Goal: Task Accomplishment & Management: Use online tool/utility

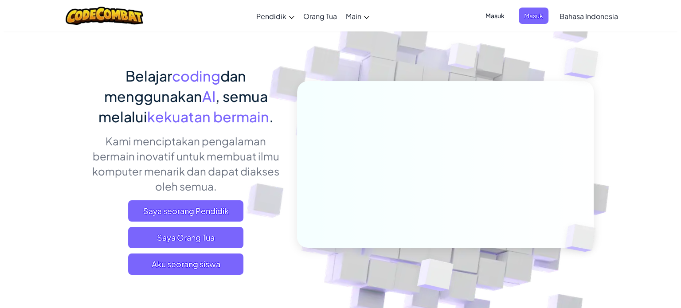
scroll to position [89, 0]
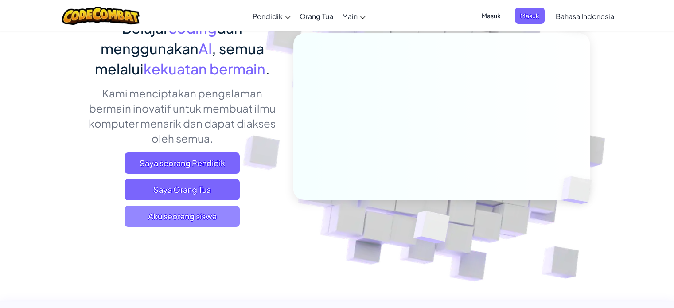
click at [144, 215] on span "Aku seorang siswa" at bounding box center [182, 216] width 115 height 21
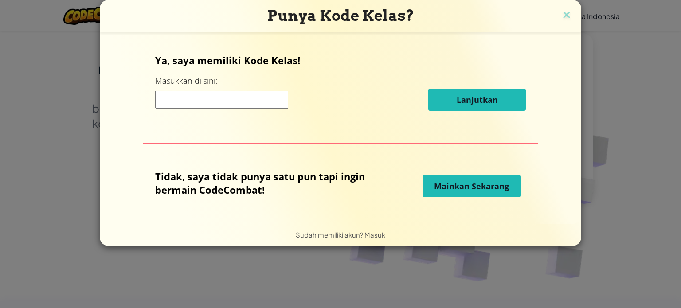
click at [432, 189] on button "Mainkan Sekarang" at bounding box center [471, 186] width 97 height 22
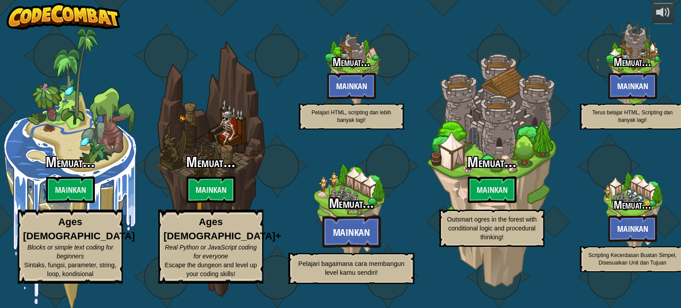
select select "id"
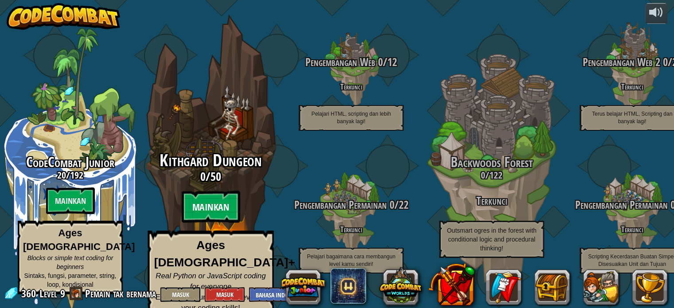
click at [203, 195] on btn "Mainkan" at bounding box center [211, 207] width 58 height 32
select select "id"
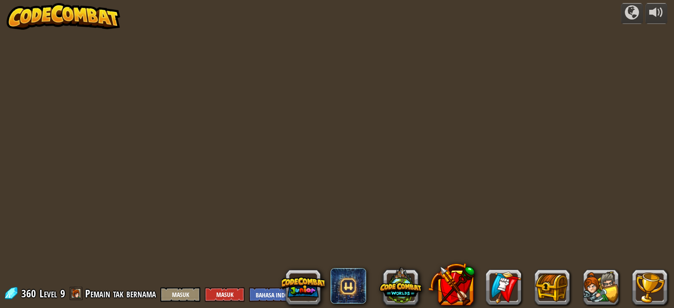
select select "id"
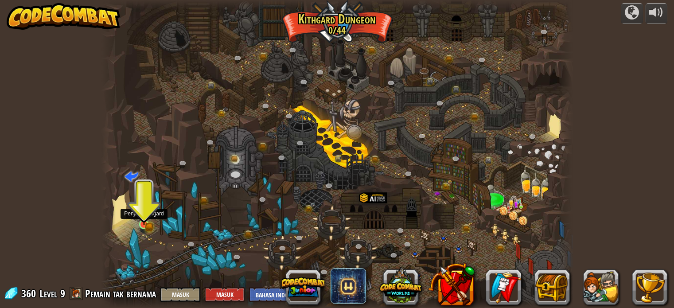
click at [145, 214] on img at bounding box center [143, 212] width 7 height 7
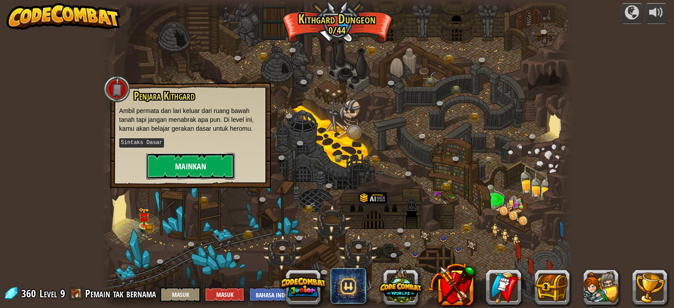
click at [172, 165] on button "Mainkan" at bounding box center [190, 166] width 89 height 27
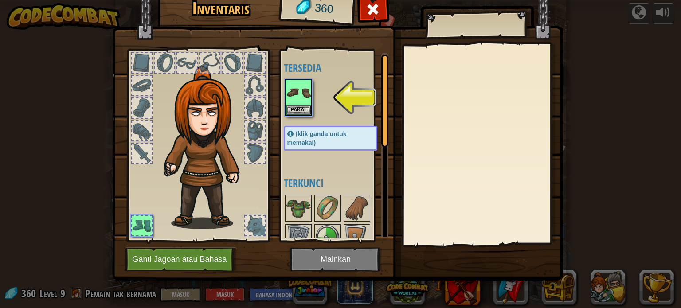
drag, startPoint x: 292, startPoint y: 209, endPoint x: 266, endPoint y: 199, distance: 28.1
click at [263, 197] on div "Inventaris 360 Tersedia Pakai (klik ganda untuk memakai) Terkunci Pakai Lepas B…" at bounding box center [340, 135] width 451 height 292
drag, startPoint x: 312, startPoint y: 175, endPoint x: 328, endPoint y: 164, distance: 19.2
click at [328, 164] on div "Tersedia Pakai (klik ganda untuk memakai) Terkunci" at bounding box center [339, 145] width 111 height 185
click at [294, 104] on img at bounding box center [298, 92] width 25 height 25
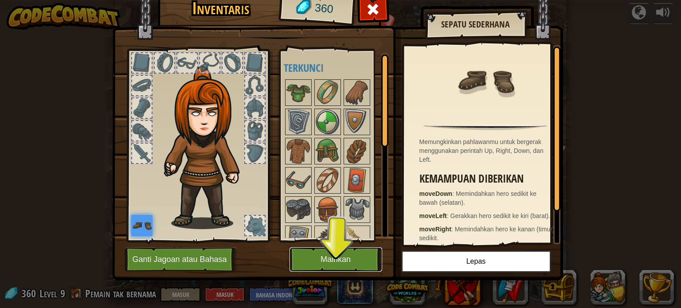
drag, startPoint x: 323, startPoint y: 263, endPoint x: 328, endPoint y: 259, distance: 6.4
click at [327, 260] on button "Mainkan" at bounding box center [335, 259] width 93 height 24
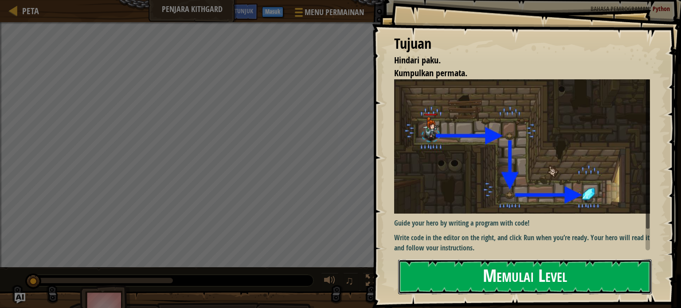
drag, startPoint x: 550, startPoint y: 265, endPoint x: 552, endPoint y: 269, distance: 4.6
click at [552, 269] on button "Memulai Level" at bounding box center [524, 276] width 253 height 35
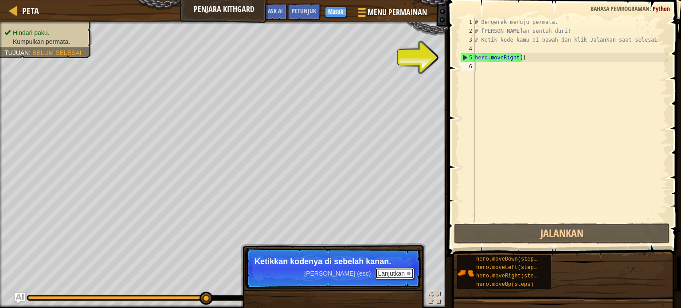
click at [397, 270] on button "Lanjutkan" at bounding box center [394, 274] width 39 height 12
click at [381, 273] on button "Lanjutkan" at bounding box center [394, 275] width 39 height 12
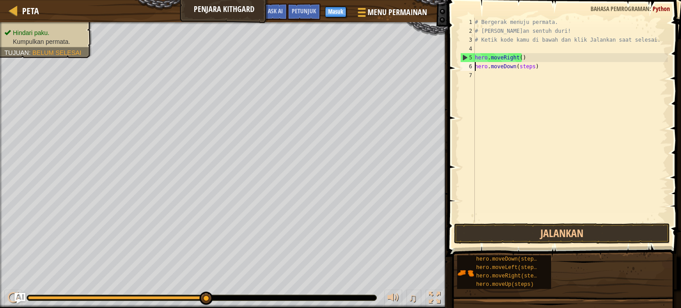
click at [520, 66] on div "# Bergerak menuju permata. # [PERSON_NAME]an sentuh duri! # Ketik kode kamu di …" at bounding box center [570, 129] width 195 height 222
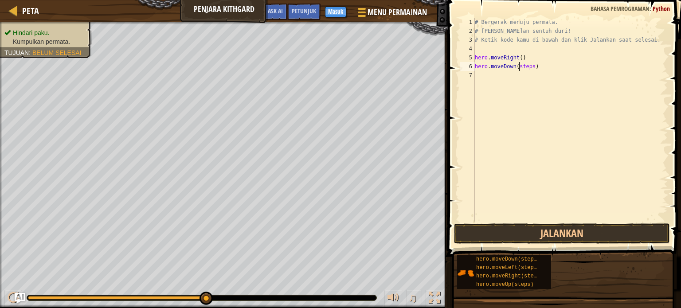
click at [530, 67] on div "# Bergerak menuju permata. # [PERSON_NAME]an sentuh duri! # Ketik kode kamu di …" at bounding box center [570, 129] width 195 height 222
click at [541, 235] on button "Jalankan" at bounding box center [562, 233] width 216 height 20
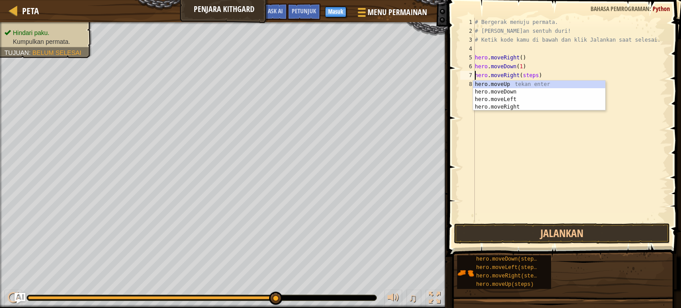
click at [532, 74] on div "# Bergerak menuju permata. # [PERSON_NAME]an sentuh duri! # Ketik kode kamu di …" at bounding box center [570, 129] width 195 height 222
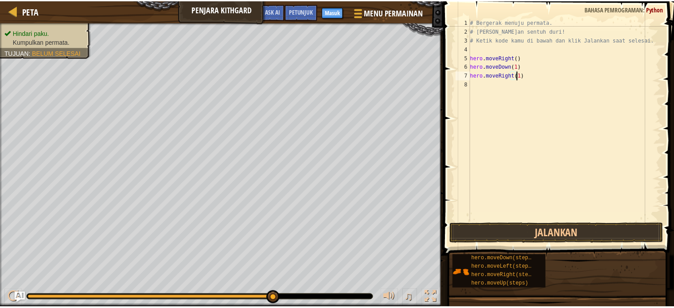
scroll to position [4, 4]
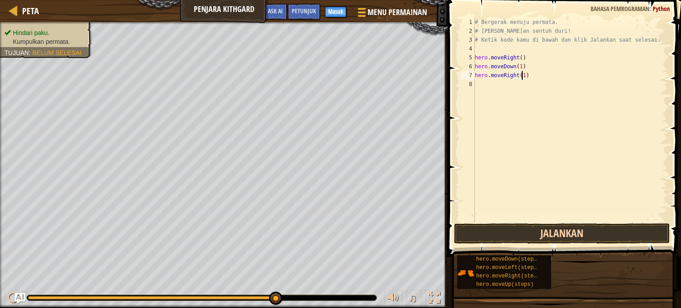
type textarea "hero.moveRight(1)"
click at [551, 235] on button "Jalankan" at bounding box center [562, 233] width 216 height 20
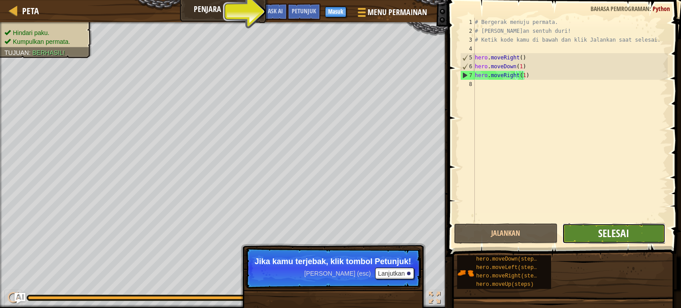
click at [623, 230] on span "Selesai" at bounding box center [613, 233] width 31 height 14
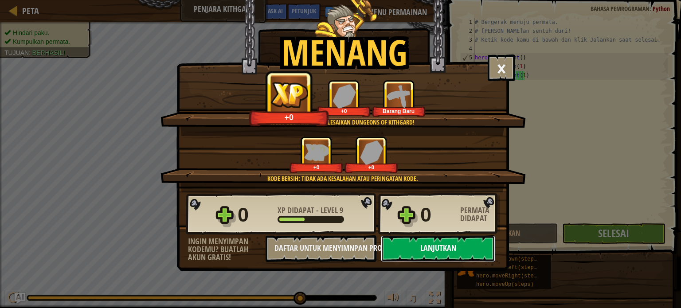
click at [426, 242] on button "Lanjutkan" at bounding box center [438, 248] width 114 height 27
select select "id"
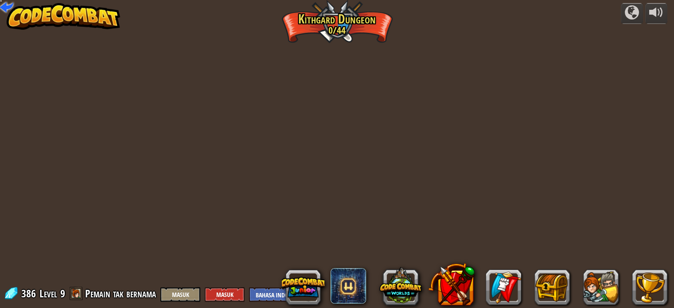
select select "id"
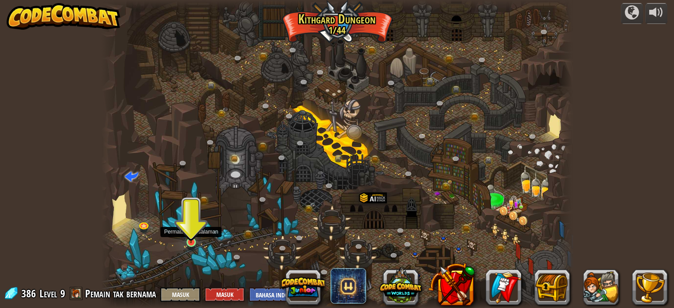
click at [192, 236] on img at bounding box center [191, 230] width 12 height 27
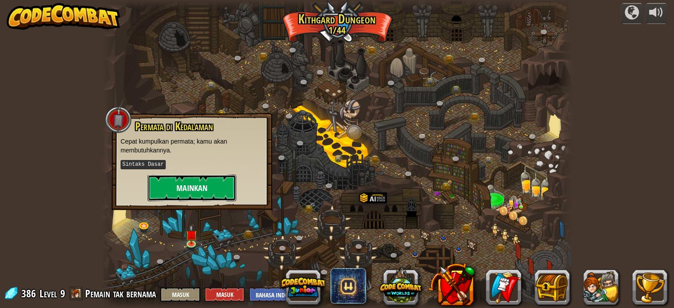
click at [201, 188] on button "Mainkan" at bounding box center [192, 188] width 89 height 27
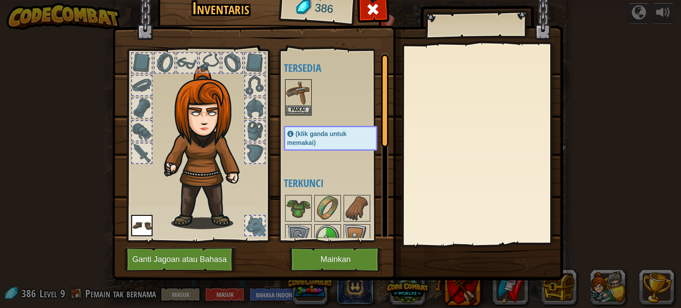
click at [258, 224] on div at bounding box center [254, 225] width 19 height 19
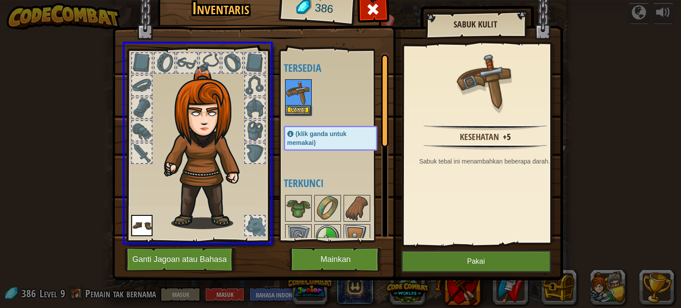
drag, startPoint x: 302, startPoint y: 94, endPoint x: 253, endPoint y: 121, distance: 55.3
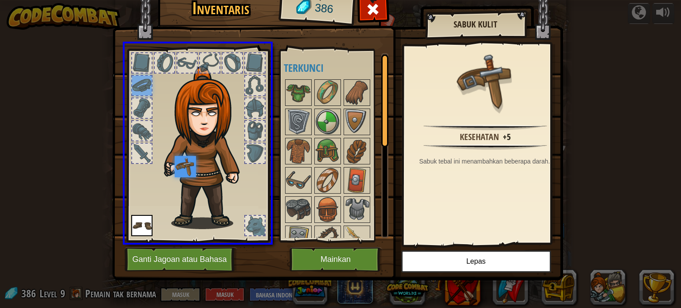
drag, startPoint x: 143, startPoint y: 78, endPoint x: 202, endPoint y: 179, distance: 117.7
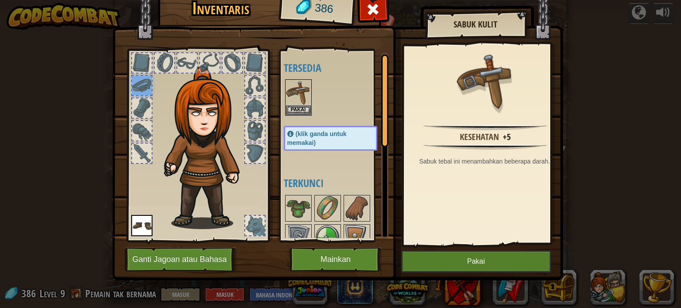
click at [285, 78] on div at bounding box center [339, 97] width 111 height 39
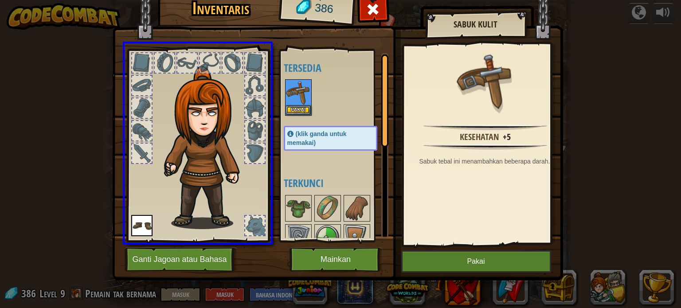
drag, startPoint x: 292, startPoint y: 95, endPoint x: 268, endPoint y: 122, distance: 36.1
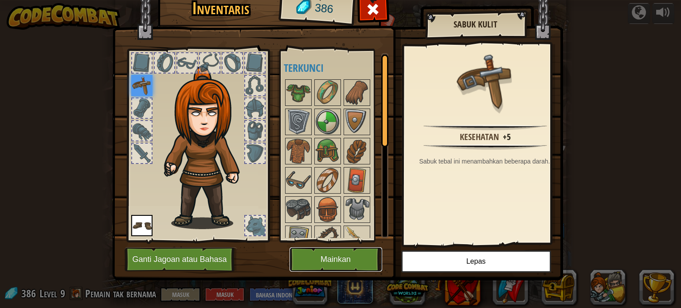
click at [320, 260] on button "Mainkan" at bounding box center [335, 259] width 93 height 24
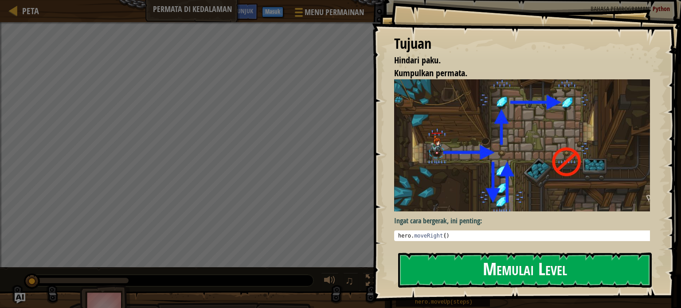
click at [464, 253] on button "Memulai Level" at bounding box center [524, 270] width 253 height 35
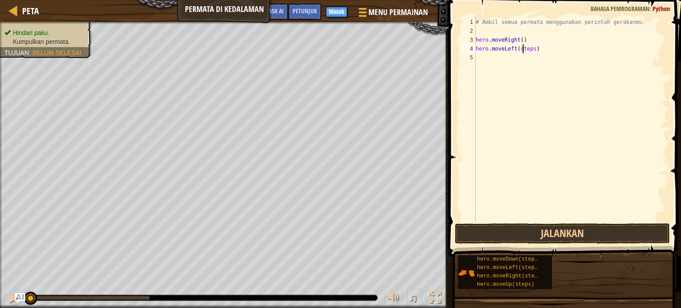
click at [523, 49] on div "# Ambil semua permata menggunakan perintah gerakanmu. hero . moveRight ( ) hero…" at bounding box center [571, 129] width 194 height 222
click at [530, 49] on div "# Ambil semua permata menggunakan perintah gerakanmu. hero . moveRight ( ) hero…" at bounding box center [571, 129] width 194 height 222
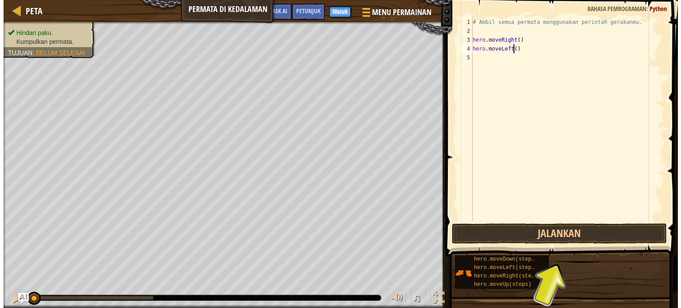
scroll to position [4, 3]
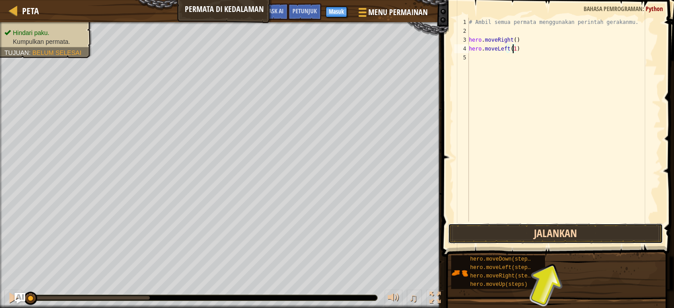
click at [507, 225] on button "Jalankan" at bounding box center [555, 233] width 215 height 20
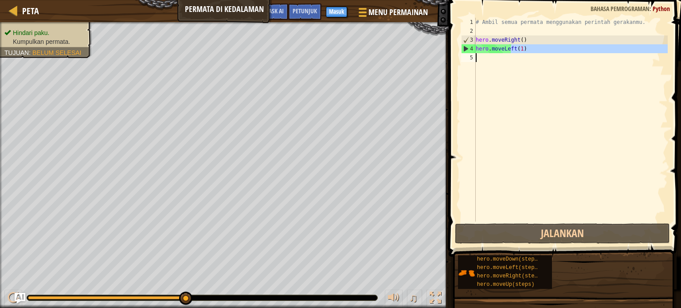
drag, startPoint x: 510, startPoint y: 47, endPoint x: 496, endPoint y: 211, distance: 164.1
click at [496, 211] on div "# Ambil semua permata menggunakan perintah gerakanmu. hero . moveRight ( ) hero…" at bounding box center [571, 129] width 194 height 222
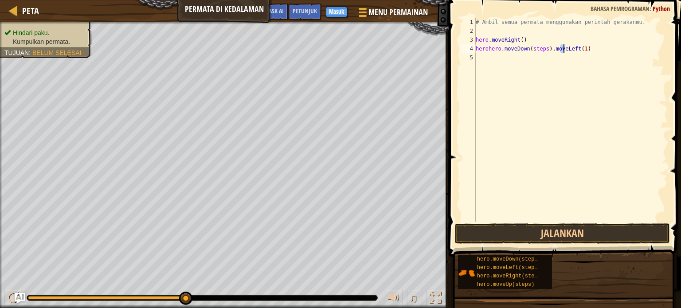
drag, startPoint x: 560, startPoint y: 49, endPoint x: 565, endPoint y: 49, distance: 4.9
click at [565, 49] on div "# Ambil semua permata menggunakan perintah gerakanmu. hero . moveRight ( ) [PER…" at bounding box center [571, 129] width 194 height 222
click at [581, 47] on div "# Ambil semua permata menggunakan perintah gerakanmu. hero . moveRight ( ) [PER…" at bounding box center [571, 129] width 194 height 222
click at [541, 49] on div "# Ambil semua permata menggunakan perintah gerakanmu. hero . moveRight ( ) [PER…" at bounding box center [571, 129] width 194 height 222
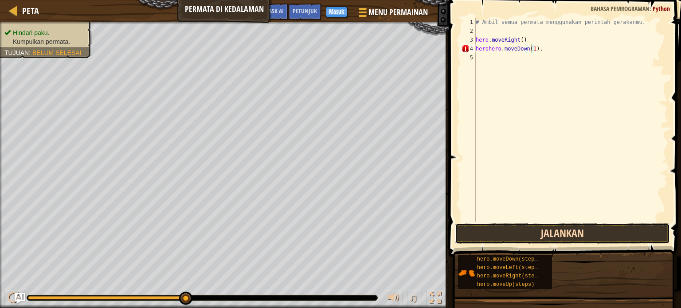
click at [543, 226] on button "Jalankan" at bounding box center [562, 233] width 215 height 20
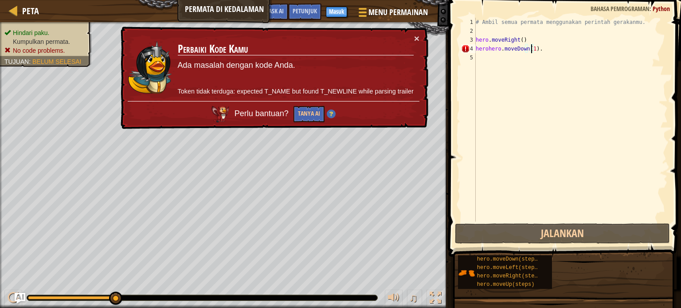
click at [573, 48] on div "# Ambil semua permata menggunakan perintah gerakanmu. hero . moveRight ( ) [PER…" at bounding box center [571, 129] width 194 height 222
drag, startPoint x: 494, startPoint y: 48, endPoint x: 540, endPoint y: 94, distance: 64.9
click at [540, 94] on div "# Ambil semua permata menggunakan perintah gerakanmu. hero . moveRight ( ) [PER…" at bounding box center [571, 129] width 194 height 222
drag, startPoint x: 479, startPoint y: 48, endPoint x: 555, endPoint y: 53, distance: 76.4
click at [555, 53] on div "# Ambil semua permata menggunakan perintah gerakanmu. hero . moveRight ( ) [PER…" at bounding box center [571, 129] width 194 height 222
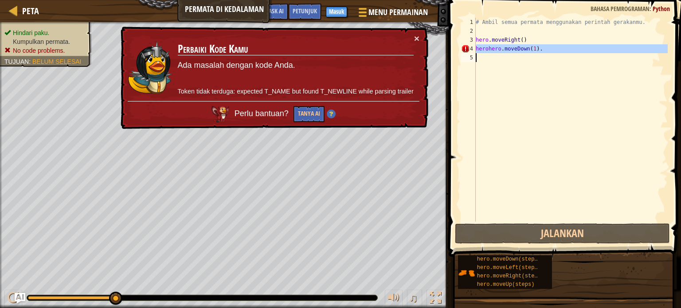
drag, startPoint x: 472, startPoint y: 47, endPoint x: 570, endPoint y: 57, distance: 98.4
click at [570, 57] on div "herohero.moveDown(1). 1 2 3 4 5 # Ambil semua permata menggunakan perintah gera…" at bounding box center [563, 120] width 208 height 204
click at [555, 47] on div "# Ambil semua permata menggunakan perintah gerakanmu. hero . moveRight ( ) [PER…" at bounding box center [571, 120] width 194 height 204
click at [554, 47] on div "# Ambil semua permata menggunakan perintah gerakanmu. hero . moveRight ( ) [PER…" at bounding box center [571, 129] width 194 height 222
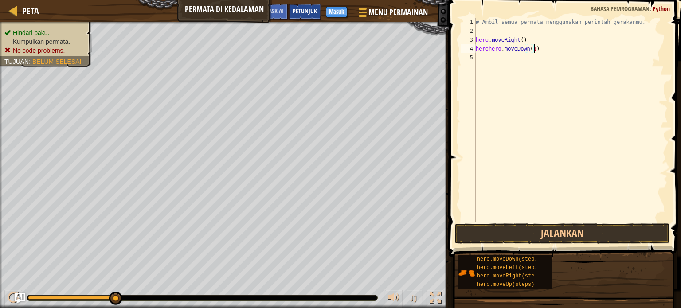
click at [301, 15] on div "Petunjuk" at bounding box center [304, 12] width 33 height 16
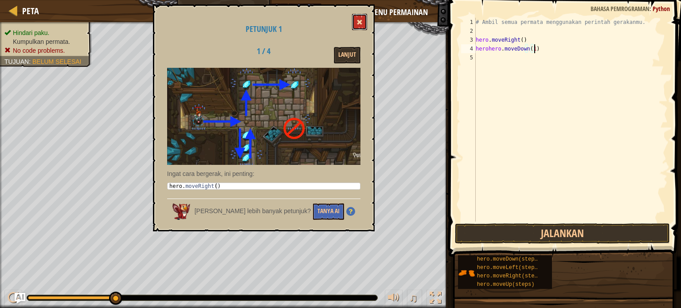
click at [359, 23] on span at bounding box center [359, 22] width 6 height 6
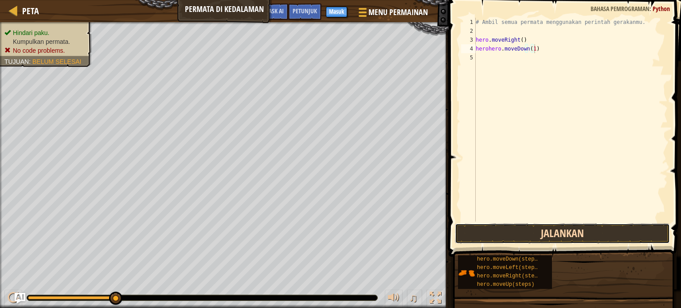
click at [488, 225] on button "Jalankan" at bounding box center [562, 233] width 215 height 20
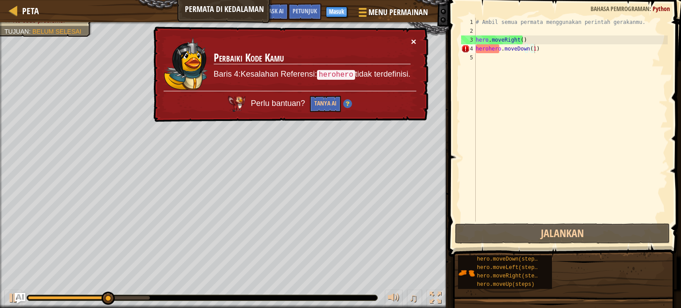
click at [411, 40] on button "×" at bounding box center [413, 41] width 5 height 9
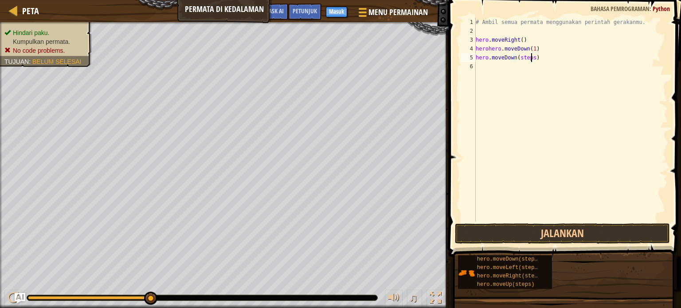
click at [530, 58] on div "# Ambil semua permata menggunakan perintah gerakanmu. hero . moveRight ( ) [PER…" at bounding box center [571, 129] width 194 height 222
click at [580, 230] on button "Jalankan" at bounding box center [562, 233] width 215 height 20
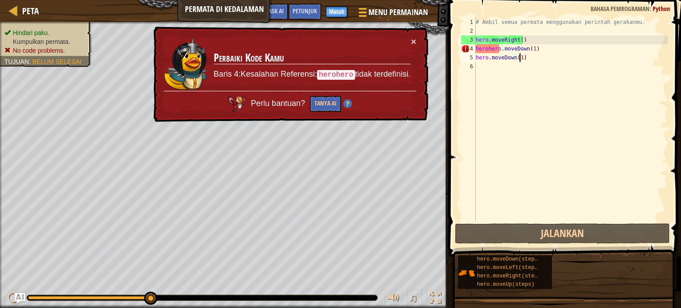
click at [538, 48] on div "# Ambil semua permata menggunakan perintah gerakanmu. hero . moveRight ( ) [PER…" at bounding box center [571, 129] width 194 height 222
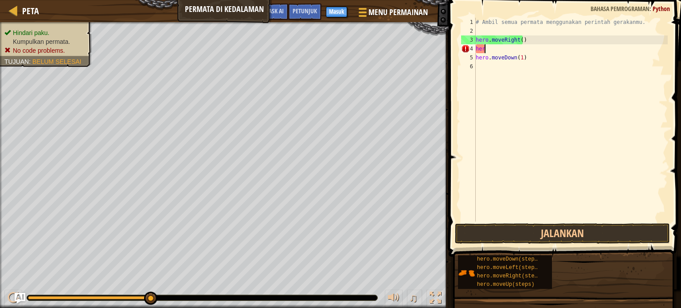
scroll to position [4, 0]
type textarea "h"
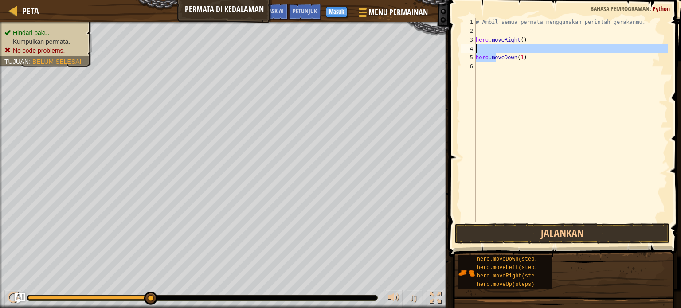
drag, startPoint x: 496, startPoint y: 57, endPoint x: 501, endPoint y: 55, distance: 5.5
click at [501, 55] on div "# Ambil semua permata menggunakan perintah gerakanmu. hero . moveRight ( ) hero…" at bounding box center [571, 129] width 194 height 222
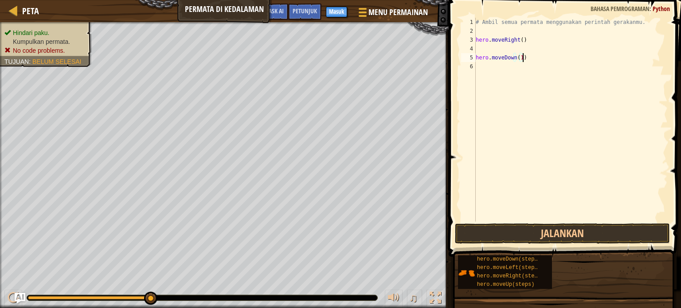
click at [525, 60] on div "# Ambil semua permata menggunakan perintah gerakanmu. hero . moveRight ( ) hero…" at bounding box center [571, 129] width 194 height 222
click at [524, 58] on div "# Ambil semua permata menggunakan perintah gerakanmu. hero . moveRight ( ) hero…" at bounding box center [571, 129] width 194 height 222
type textarea "h"
click at [518, 40] on div "# Ambil semua permata menggunakan perintah gerakanmu. hero . moveRight ( )" at bounding box center [571, 129] width 194 height 222
click at [519, 40] on div "# Ambil semua permata menggunakan perintah gerakanmu. hero . moveRight ( )" at bounding box center [571, 129] width 194 height 222
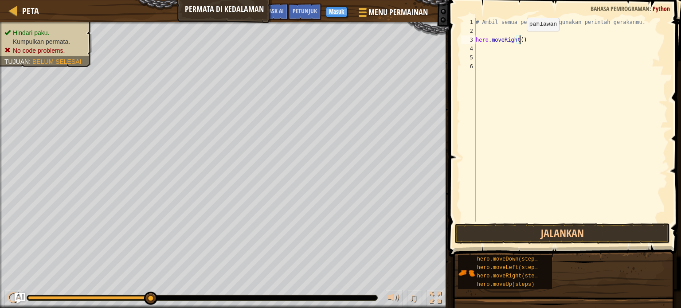
scroll to position [4, 4]
click at [553, 229] on button "Jalankan" at bounding box center [562, 233] width 215 height 20
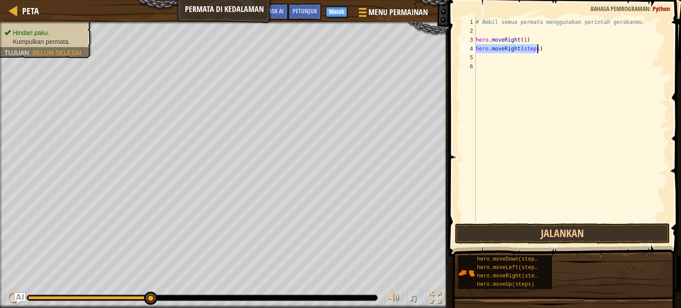
click at [533, 47] on div "# Ambil semua permata menggunakan perintah gerakanmu. hero . moveRight ( 1 ) he…" at bounding box center [571, 120] width 194 height 204
drag, startPoint x: 510, startPoint y: 235, endPoint x: 508, endPoint y: 227, distance: 8.5
click at [509, 230] on button "Jalankan" at bounding box center [562, 233] width 215 height 20
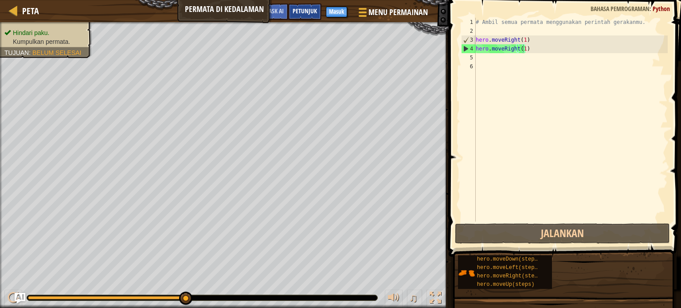
click at [307, 6] on div "Petunjuk" at bounding box center [304, 12] width 33 height 16
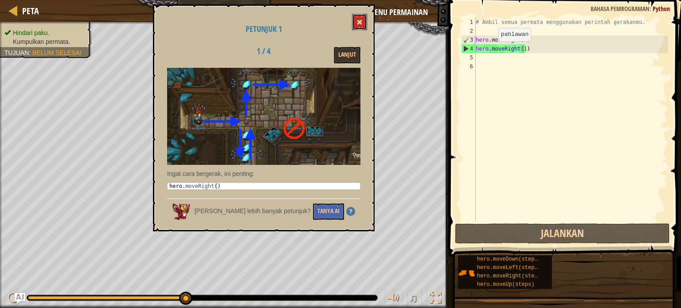
click at [358, 21] on span at bounding box center [359, 22] width 6 height 6
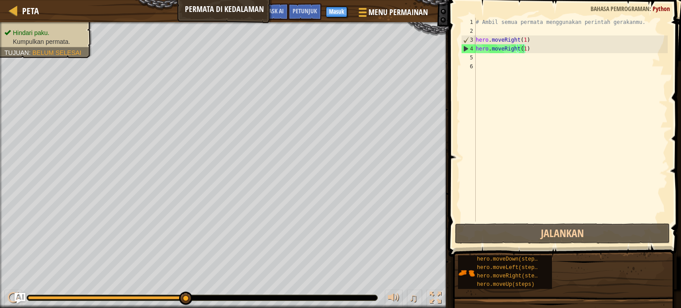
click at [526, 48] on div "# Ambil semua permata menggunakan perintah gerakanmu. hero . moveRight ( 1 ) he…" at bounding box center [571, 129] width 194 height 222
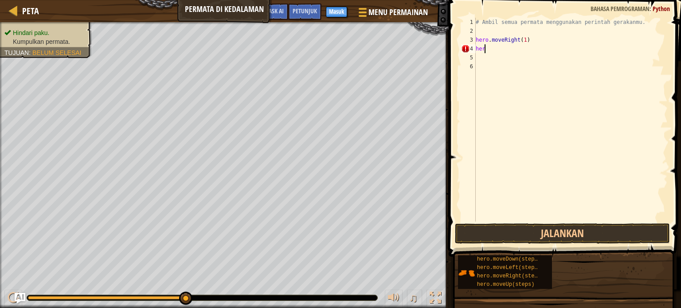
scroll to position [4, 0]
type textarea "h"
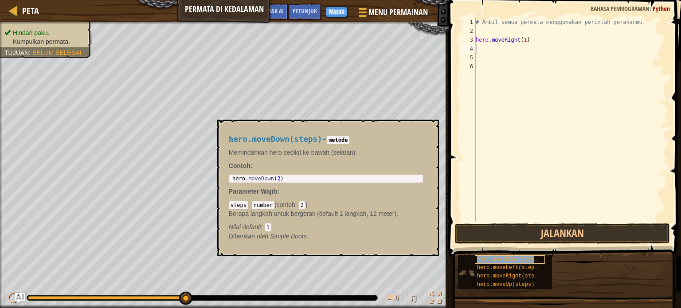
type textarea "hero.moveDown(steps)"
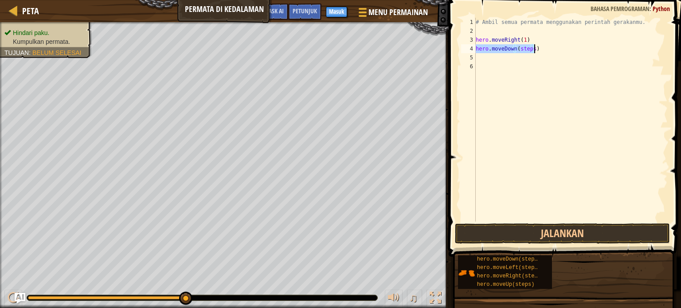
click at [530, 47] on div "# Ambil semua permata menggunakan perintah gerakanmu. hero . moveRight ( 1 ) he…" at bounding box center [571, 120] width 194 height 204
click at [532, 232] on button "Jalankan" at bounding box center [562, 233] width 215 height 20
click at [523, 56] on div "# Ambil semua permata menggunakan perintah gerakanmu. hero . moveRight ( 1 ) he…" at bounding box center [571, 120] width 194 height 204
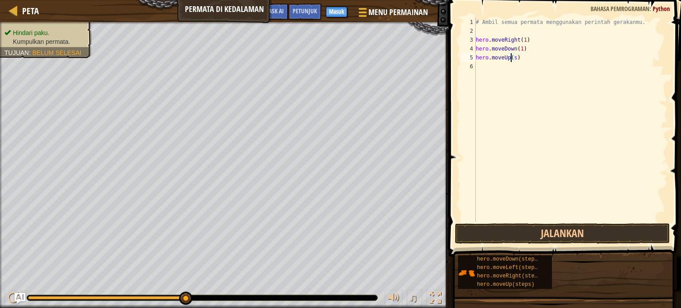
click at [514, 58] on div "# Ambil semua permata menggunakan perintah gerakanmu. hero . moveRight ( 1 ) he…" at bounding box center [571, 129] width 194 height 222
click at [510, 227] on button "Jalankan" at bounding box center [562, 233] width 215 height 20
click at [525, 67] on div "# Ambil semua permata menggunakan perintah gerakanmu. hero . moveRight ( 1 ) he…" at bounding box center [571, 129] width 194 height 222
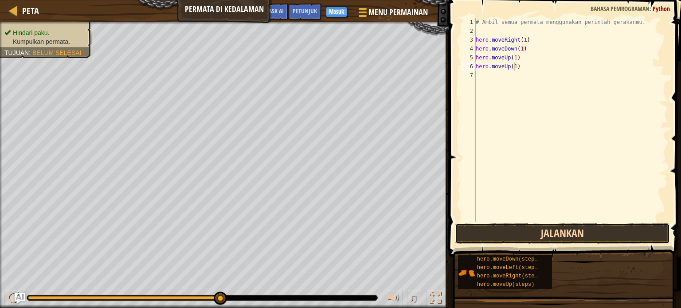
click at [501, 227] on button "Jalankan" at bounding box center [562, 233] width 215 height 20
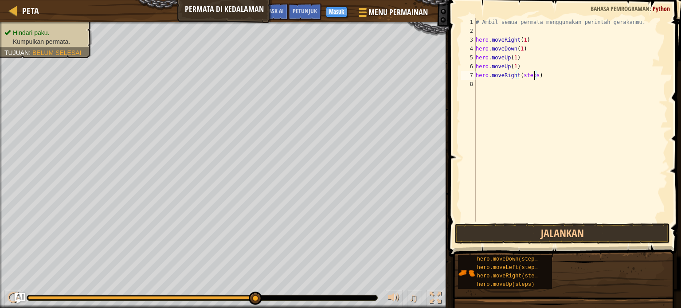
click at [533, 75] on div "# Ambil semua permata menggunakan perintah gerakanmu. hero . moveRight ( 1 ) he…" at bounding box center [571, 129] width 194 height 222
type textarea "hero.moveRight(1)"
click at [530, 226] on button "Jalankan" at bounding box center [562, 233] width 215 height 20
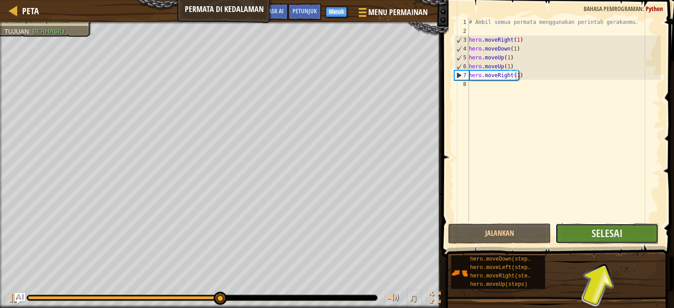
click at [586, 235] on button "Selesai" at bounding box center [606, 233] width 103 height 20
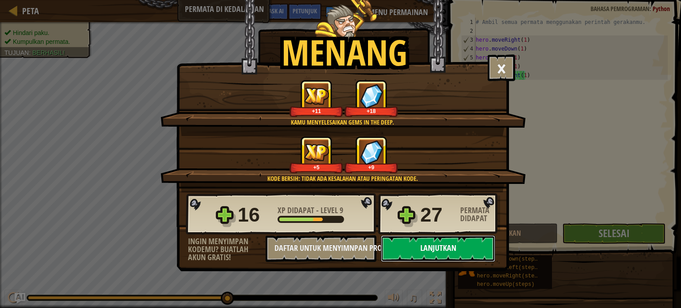
click at [411, 244] on button "Lanjutkan" at bounding box center [438, 248] width 114 height 27
select select "id"
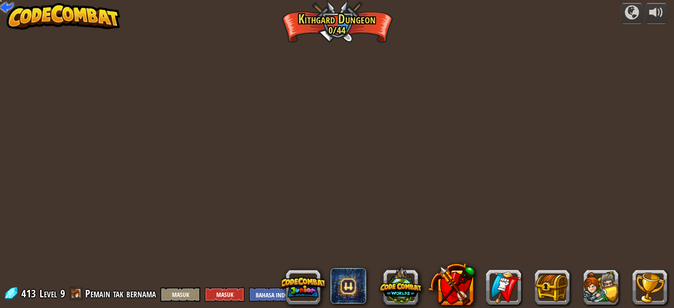
select select "id"
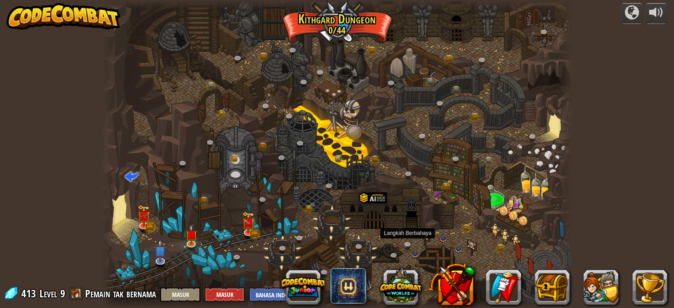
select select "id"
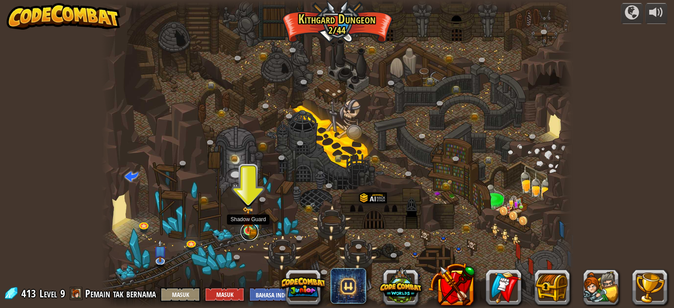
click at [252, 232] on link at bounding box center [250, 232] width 18 height 18
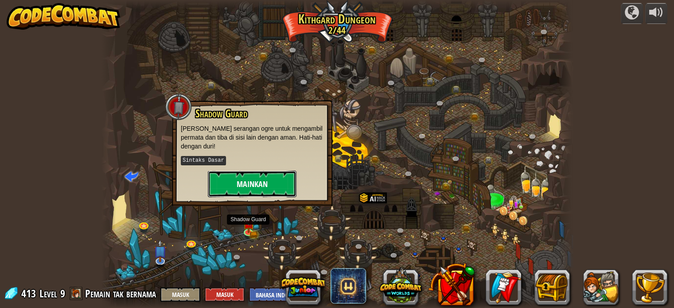
click at [264, 179] on button "Mainkan" at bounding box center [252, 184] width 89 height 27
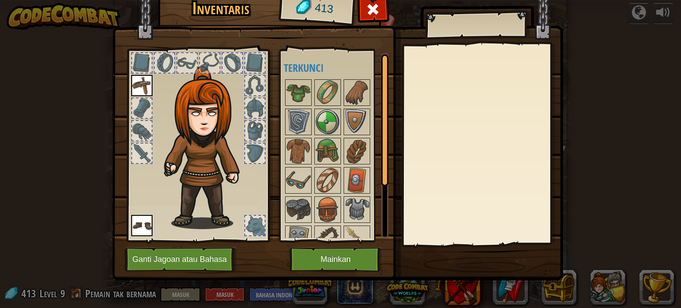
click at [140, 215] on img at bounding box center [141, 225] width 21 height 21
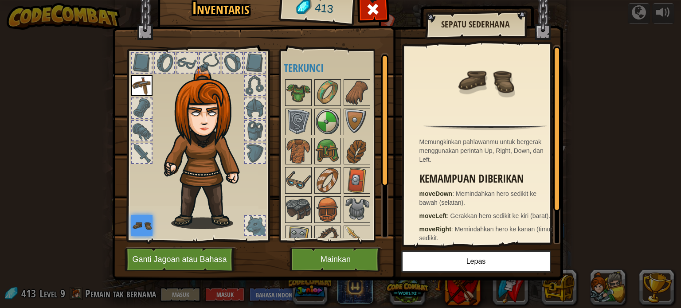
click at [220, 226] on img at bounding box center [207, 147] width 95 height 163
drag, startPoint x: 222, startPoint y: 219, endPoint x: 189, endPoint y: 218, distance: 32.8
click at [199, 218] on img at bounding box center [207, 147] width 95 height 163
drag, startPoint x: 166, startPoint y: 222, endPoint x: 204, endPoint y: 229, distance: 38.8
click at [320, 248] on button "Mainkan" at bounding box center [335, 259] width 93 height 24
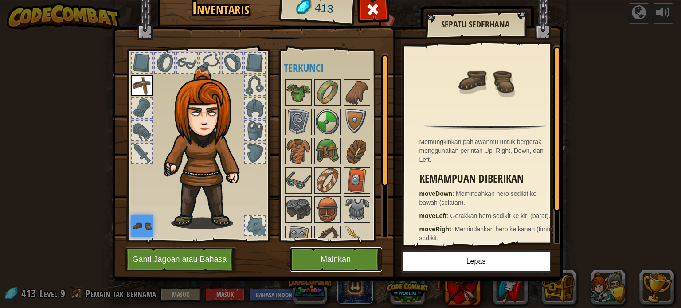
click at [323, 262] on button "Mainkan" at bounding box center [335, 259] width 93 height 24
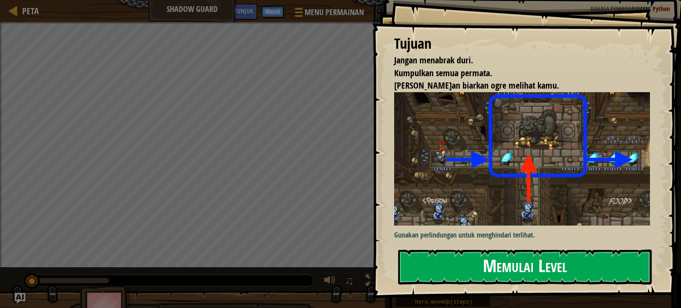
click at [517, 271] on button "Memulai Level" at bounding box center [524, 266] width 253 height 35
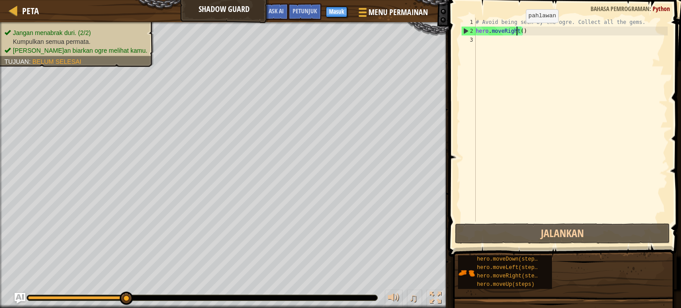
click at [518, 31] on div "# Avoid being seen by the ogre. Collect all the gems. hero . moveRight ( )" at bounding box center [571, 129] width 194 height 222
click at [518, 32] on div "# Avoid being seen by the ogre. Collect all the gems. hero . moveRight ( )" at bounding box center [571, 129] width 194 height 222
click at [518, 30] on div "# Avoid being seen by the ogre. Collect all the gems. hero . moveRight ( )" at bounding box center [571, 129] width 194 height 222
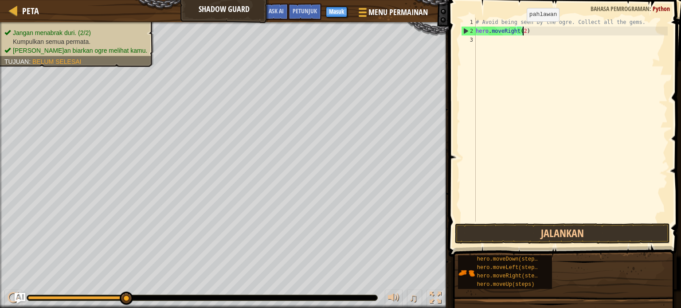
scroll to position [4, 4]
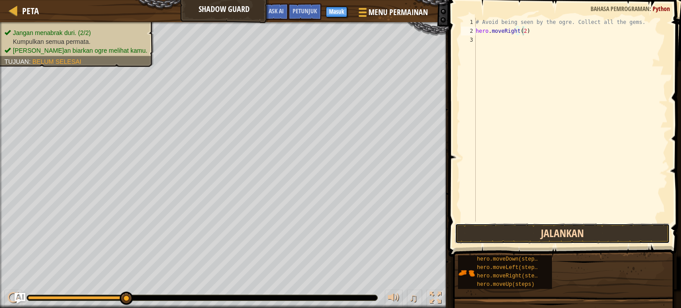
click at [518, 232] on button "Jalankan" at bounding box center [562, 233] width 215 height 20
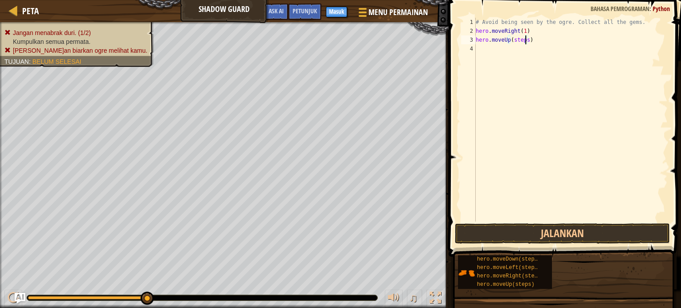
click at [524, 40] on div "# Avoid being seen by the ogre. Collect all the gems. hero . moveRight ( 1 ) he…" at bounding box center [571, 129] width 194 height 222
click at [476, 234] on button "Jalankan" at bounding box center [562, 233] width 215 height 20
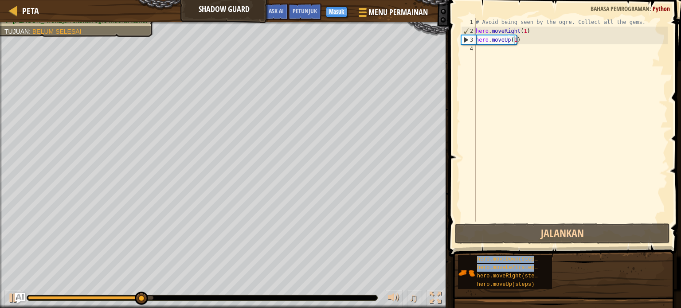
drag, startPoint x: 504, startPoint y: 272, endPoint x: 503, endPoint y: 158, distance: 113.4
click at [503, 150] on div "Petunjuk hero.moveUp(1) 1 2 3 4 # Avoid being seen by the ogre. Collect all the…" at bounding box center [563, 152] width 235 height 304
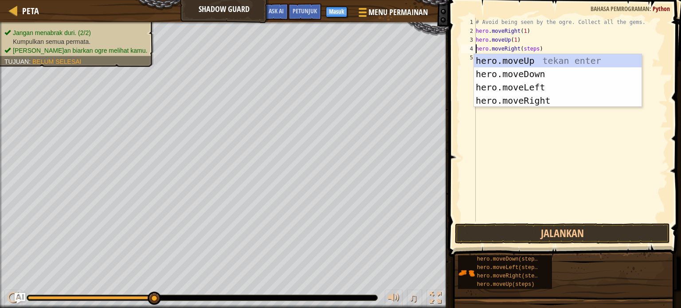
click at [532, 48] on div "# Avoid being seen by the ogre. Collect all the gems. hero . moveRight ( 1 ) he…" at bounding box center [571, 129] width 194 height 222
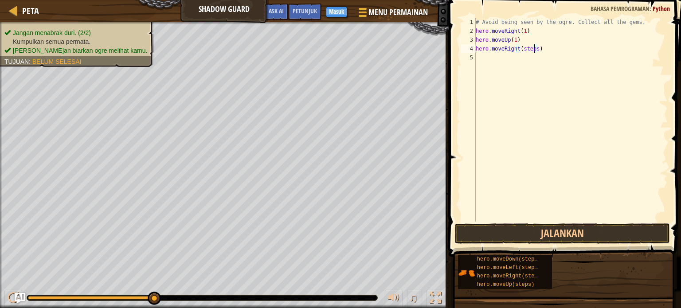
click at [533, 48] on div "# Avoid being seen by the ogre. Collect all the gems. hero . moveRight ( 1 ) he…" at bounding box center [571, 129] width 194 height 222
click at [551, 233] on button "Jalankan" at bounding box center [562, 233] width 215 height 20
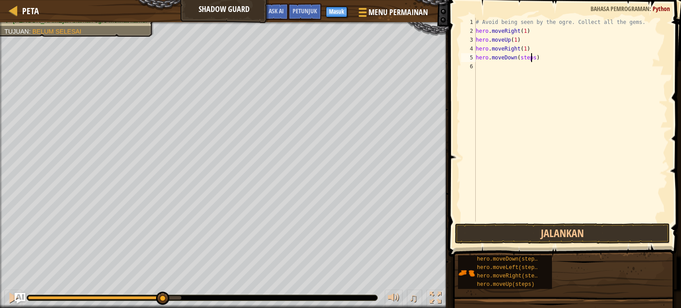
click at [530, 58] on div "# Avoid being seen by the ogre. Collect all the gems. hero . moveRight ( 1 ) he…" at bounding box center [571, 129] width 194 height 222
drag, startPoint x: 483, startPoint y: 238, endPoint x: 491, endPoint y: 241, distance: 8.6
click at [491, 241] on button "Jalankan" at bounding box center [562, 233] width 215 height 20
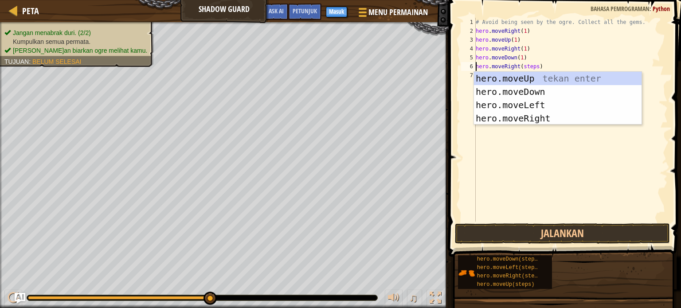
click at [533, 66] on div "# Avoid being seen by the ogre. Collect all the gems. hero . moveRight ( 1 ) he…" at bounding box center [571, 129] width 194 height 222
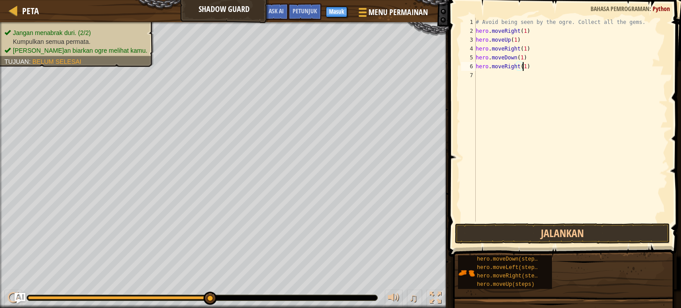
scroll to position [4, 4]
type textarea "hero.moveRight(1)"
click at [576, 232] on button "Jalankan" at bounding box center [562, 233] width 215 height 20
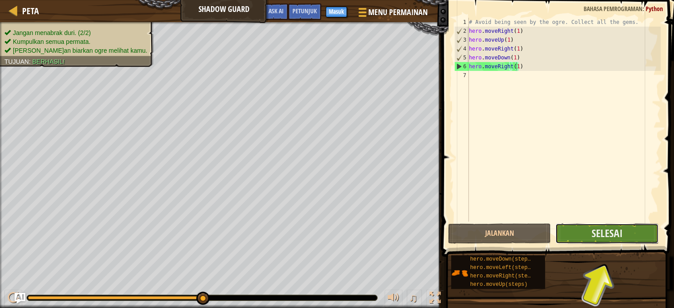
click at [589, 226] on button "Selesai" at bounding box center [606, 233] width 103 height 20
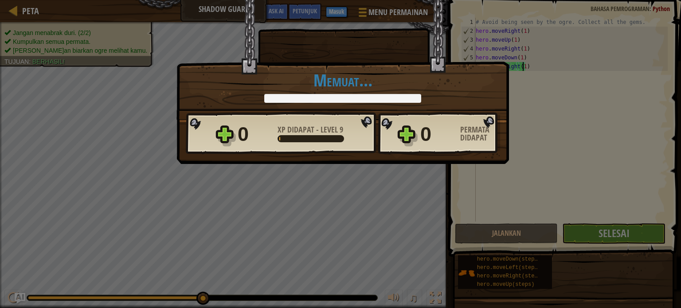
click at [589, 1] on body "Peta Shadow Guard Menu Permainan Selesai Masuk Petunjuk Ask AI 1 הההההההההההההה…" at bounding box center [340, 0] width 681 height 1
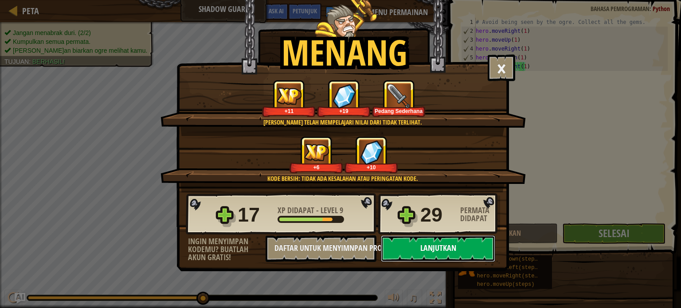
click at [404, 243] on button "Lanjutkan" at bounding box center [438, 248] width 114 height 27
select select "id"
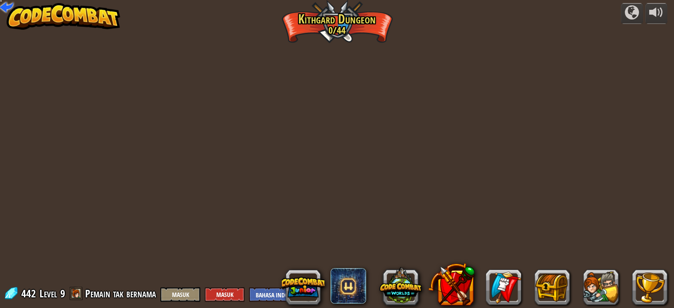
select select "id"
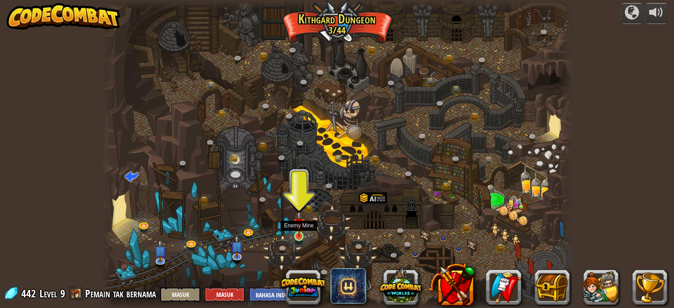
click at [300, 233] on img at bounding box center [299, 223] width 12 height 27
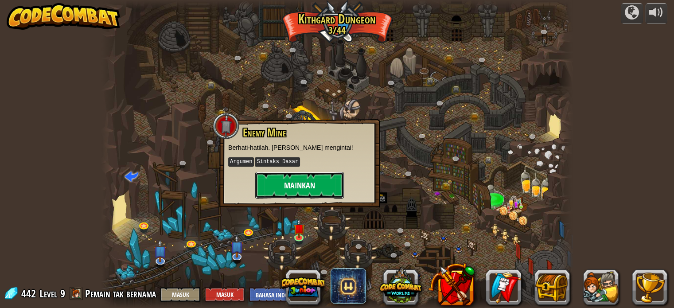
click at [315, 181] on button "Mainkan" at bounding box center [299, 185] width 89 height 27
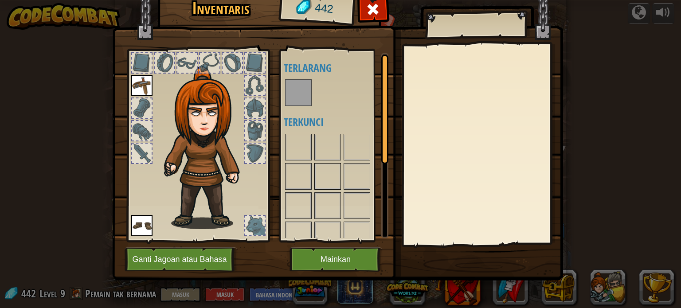
click at [315, 187] on img at bounding box center [327, 176] width 25 height 25
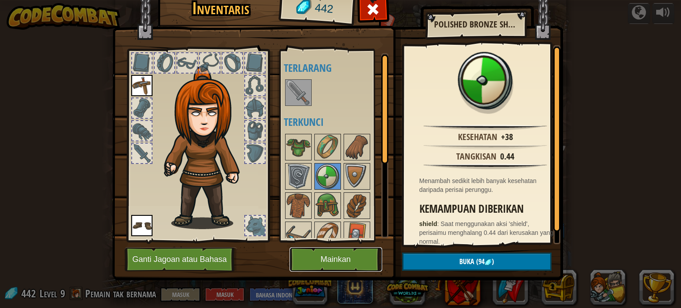
click at [335, 251] on button "Mainkan" at bounding box center [335, 259] width 93 height 24
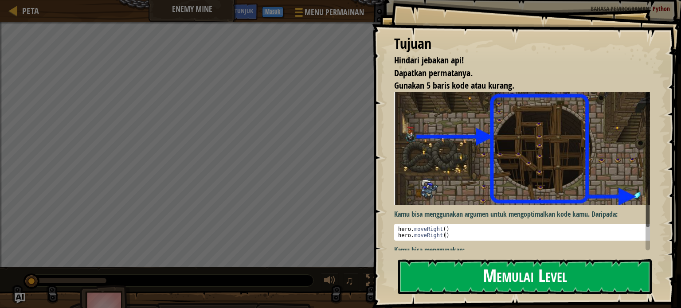
click at [525, 262] on button "Memulai Level" at bounding box center [524, 276] width 253 height 35
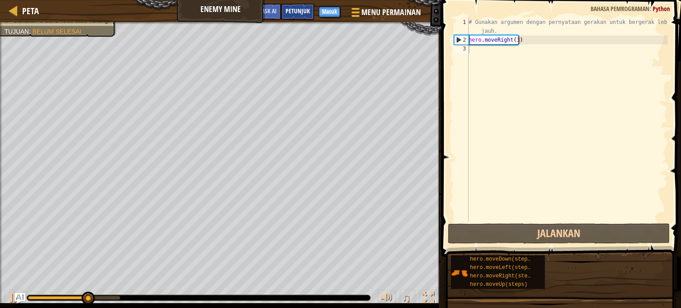
click at [300, 7] on div "Petunjuk" at bounding box center [297, 12] width 33 height 16
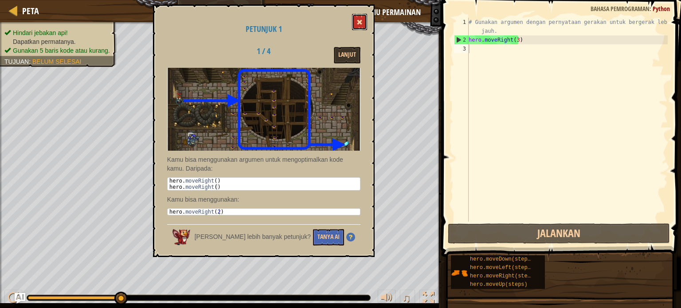
click at [358, 17] on button at bounding box center [359, 22] width 15 height 16
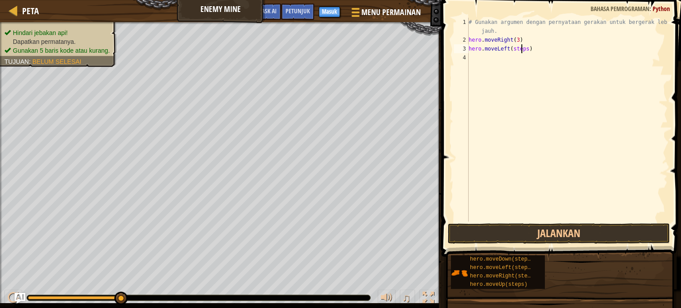
click at [520, 49] on div "# Gunakan argumen dengan pernyataan gerakan untuk bergerak lebih jauh. hero . m…" at bounding box center [567, 133] width 201 height 230
click at [512, 48] on div "# Gunakan argumen dengan pernyataan gerakan untuk bergerak lebih jauh. hero . m…" at bounding box center [567, 133] width 201 height 230
click at [566, 225] on button "Jalankan" at bounding box center [559, 233] width 222 height 20
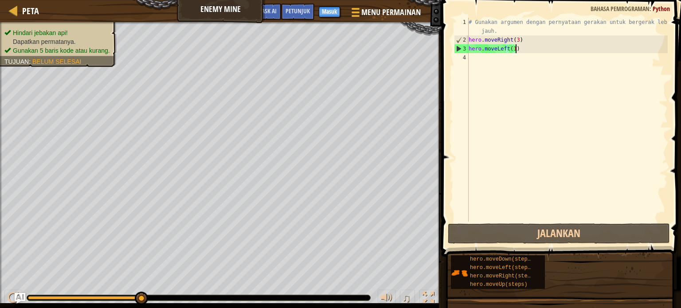
click at [516, 49] on div "# Gunakan argumen dengan pernyataan gerakan untuk bergerak lebih jauh. hero . m…" at bounding box center [567, 133] width 201 height 230
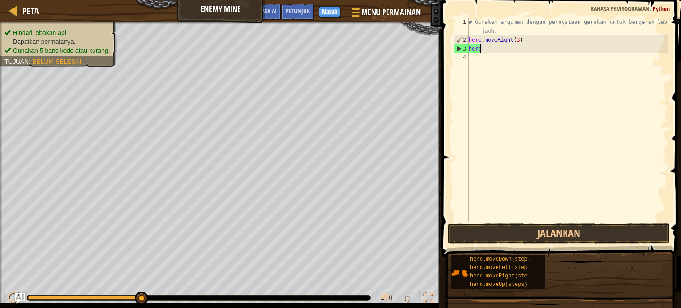
scroll to position [4, 0]
type textarea "h"
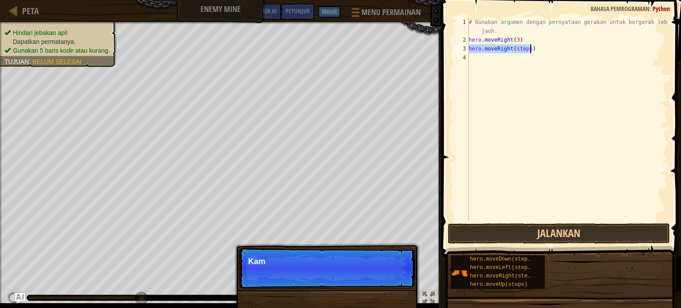
click at [528, 51] on div "# Gunakan argumen dengan pernyataan gerakan untuk bergerak lebih jauh. hero . m…" at bounding box center [567, 120] width 201 height 204
click at [528, 51] on div "# Gunakan argumen dengan pernyataan gerakan untuk bergerak lebih jauh. hero . m…" at bounding box center [567, 133] width 201 height 230
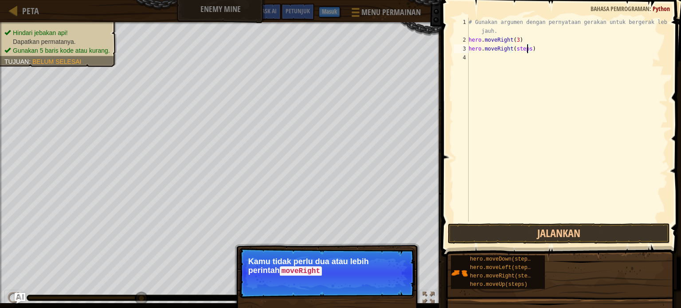
click at [526, 50] on div "# Gunakan argumen dengan pernyataan gerakan untuk bergerak lebih jauh. hero . m…" at bounding box center [567, 133] width 201 height 230
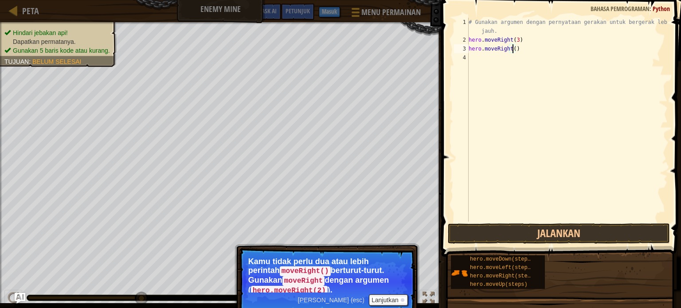
scroll to position [4, 4]
click at [575, 223] on div "hero.moveRight(1) 1 2 3 4 # Gunakan argumen dengan pernyataan gerakan untuk ber…" at bounding box center [560, 145] width 242 height 283
click at [575, 226] on button "Jalankan" at bounding box center [559, 233] width 222 height 20
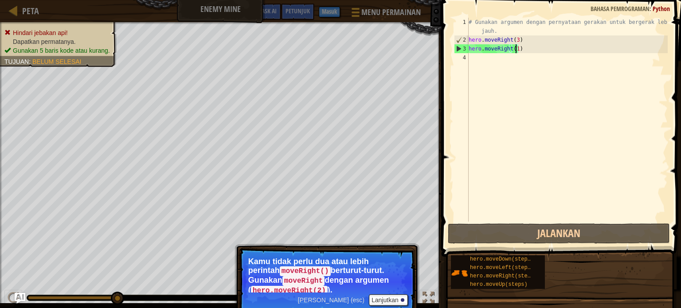
click at [521, 48] on div "# Gunakan argumen dengan pernyataan gerakan untuk bergerak lebih jauh. hero . m…" at bounding box center [567, 133] width 201 height 230
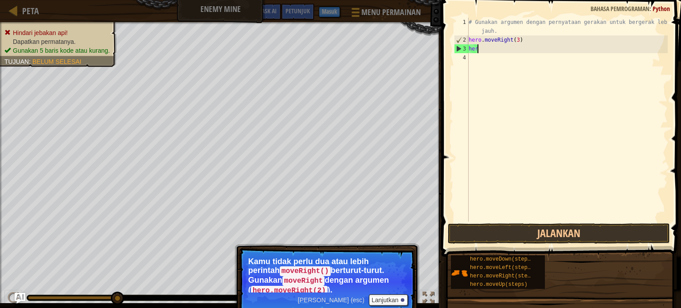
scroll to position [4, 0]
type textarea "h"
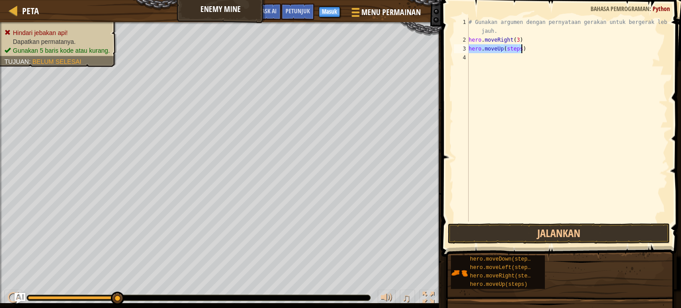
click at [518, 47] on div "# Gunakan argumen dengan pernyataan gerakan untuk bergerak lebih jauh. hero . m…" at bounding box center [567, 120] width 201 height 204
click at [568, 230] on button "Jalankan" at bounding box center [559, 233] width 222 height 20
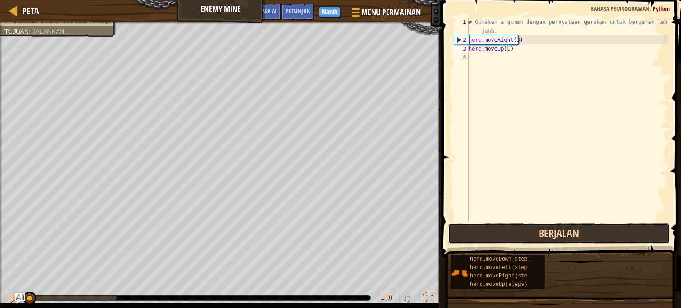
click at [568, 230] on button "Berjalan" at bounding box center [559, 233] width 222 height 20
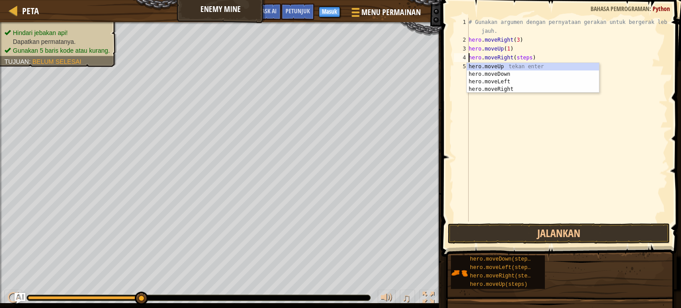
click at [526, 58] on div "# Gunakan argumen dengan pernyataan gerakan untuk bergerak lebih jauh. hero . m…" at bounding box center [567, 133] width 201 height 230
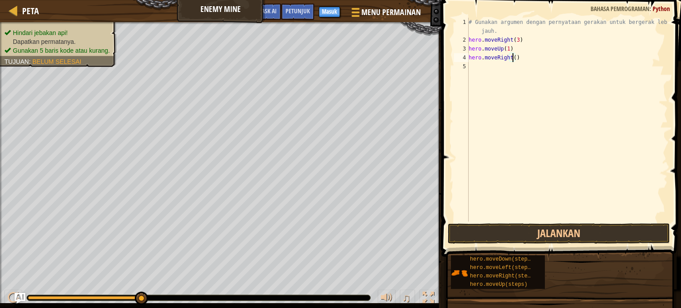
scroll to position [4, 4]
drag, startPoint x: 510, startPoint y: 227, endPoint x: 506, endPoint y: 234, distance: 7.5
click at [506, 234] on button "Jalankan" at bounding box center [559, 233] width 222 height 20
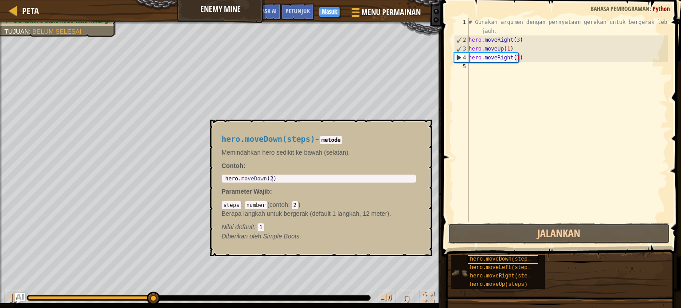
drag, startPoint x: 505, startPoint y: 234, endPoint x: 502, endPoint y: 261, distance: 26.3
click at [502, 261] on div "Petunjuk hero.moveRight(1) 1 2 3 4 5 # Gunakan argumen dengan pernyataan geraka…" at bounding box center [560, 152] width 242 height 304
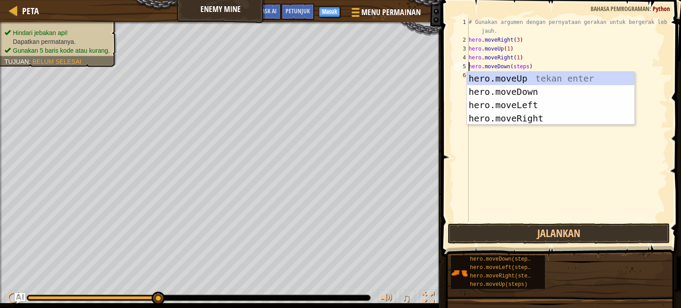
click at [522, 66] on div "# Gunakan argumen dengan pernyataan gerakan untuk bergerak lebih jauh. hero . m…" at bounding box center [567, 133] width 201 height 230
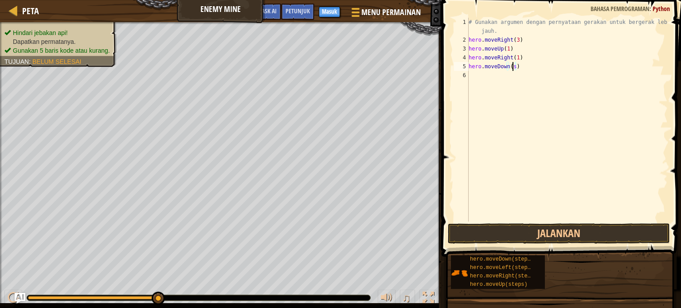
scroll to position [4, 3]
drag, startPoint x: 541, startPoint y: 228, endPoint x: 541, endPoint y: 236, distance: 8.0
click at [541, 234] on button "Jalankan" at bounding box center [559, 233] width 222 height 20
click at [532, 238] on button "Jalankan" at bounding box center [559, 233] width 222 height 20
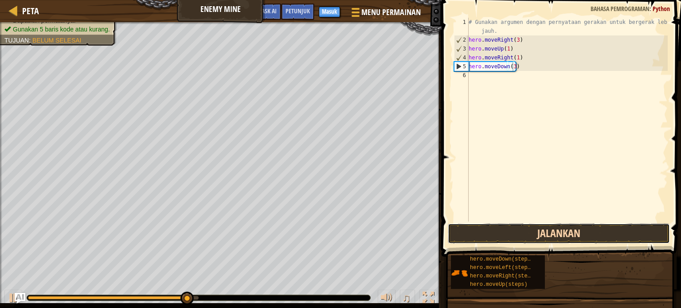
click at [534, 234] on button "Jalankan" at bounding box center [559, 233] width 222 height 20
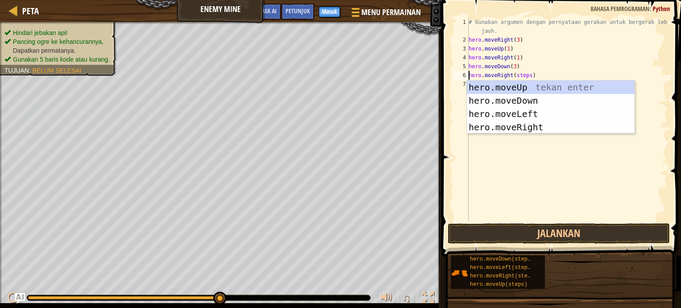
click at [525, 75] on div "# Gunakan argumen dengan pernyataan gerakan untuk bergerak lebih jauh. hero . m…" at bounding box center [567, 133] width 201 height 230
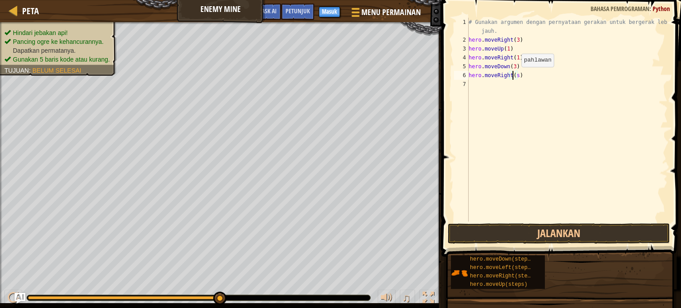
click at [514, 76] on div "# Gunakan argumen dengan pernyataan gerakan untuk bergerak lebih jauh. hero . m…" at bounding box center [567, 133] width 201 height 230
click at [514, 75] on div "# Gunakan argumen dengan pernyataan gerakan untuk bergerak lebih jauh. hero . m…" at bounding box center [567, 133] width 201 height 230
click at [516, 74] on div "# Gunakan argumen dengan pernyataan gerakan untuk bergerak lebih jauh. hero . m…" at bounding box center [567, 133] width 201 height 230
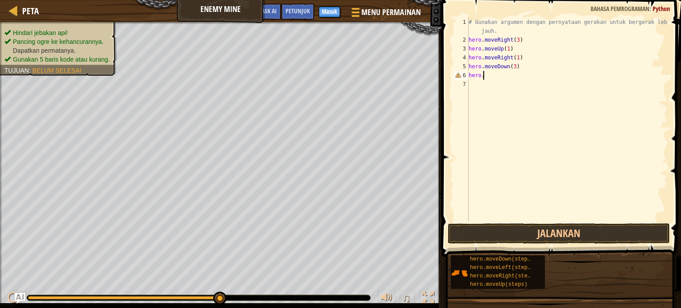
type textarea "h"
click at [526, 76] on div "# Gunakan argumen dengan pernyataan gerakan untuk bergerak lebih jauh. hero . m…" at bounding box center [567, 120] width 201 height 204
click at [535, 225] on button "Jalankan" at bounding box center [559, 233] width 222 height 20
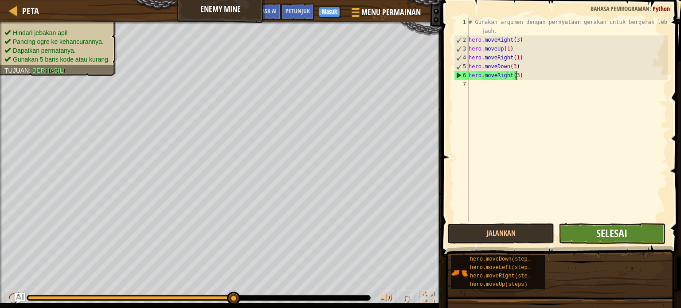
type textarea "hero.moveRight(3)"
click at [608, 235] on span "Selesai" at bounding box center [611, 233] width 31 height 14
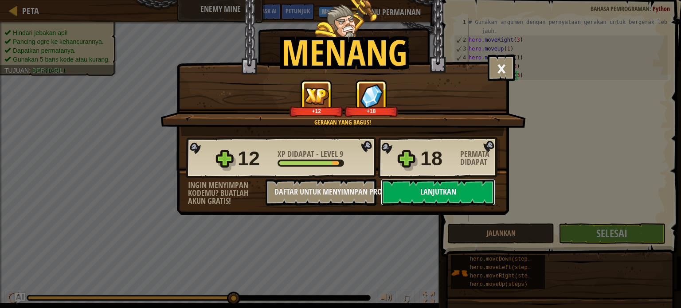
click at [453, 189] on button "Lanjutkan" at bounding box center [438, 192] width 114 height 27
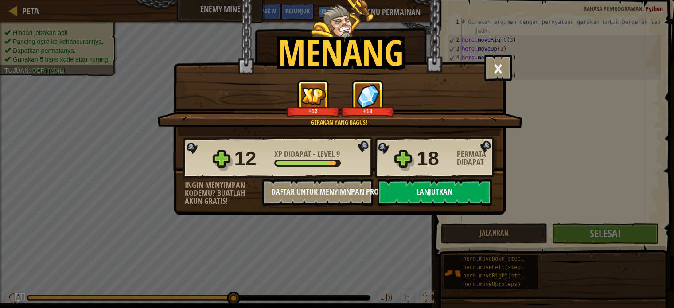
select select "id"
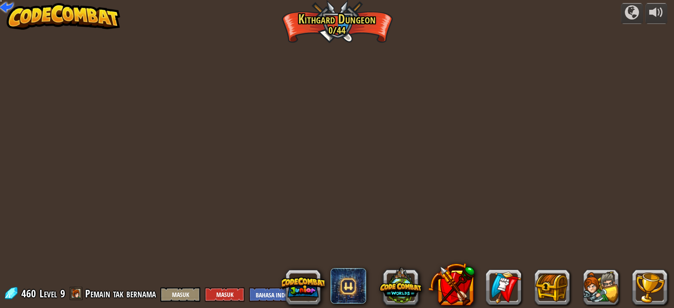
select select "id"
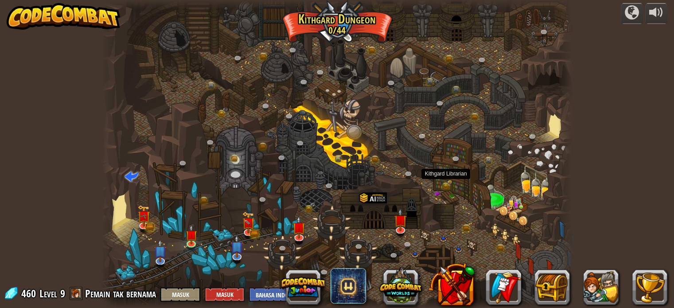
select select "id"
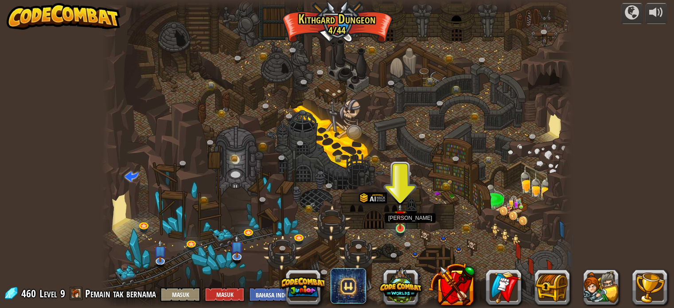
click at [402, 218] on img at bounding box center [400, 216] width 12 height 27
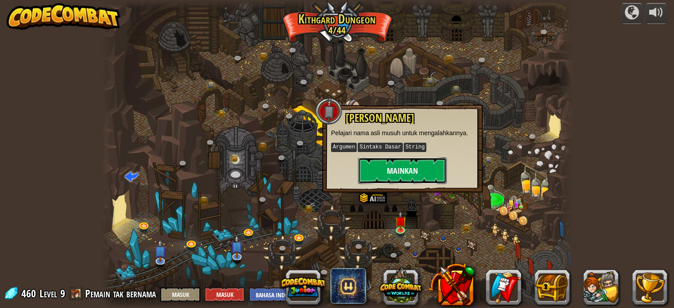
click at [403, 162] on button "Mainkan" at bounding box center [402, 170] width 89 height 27
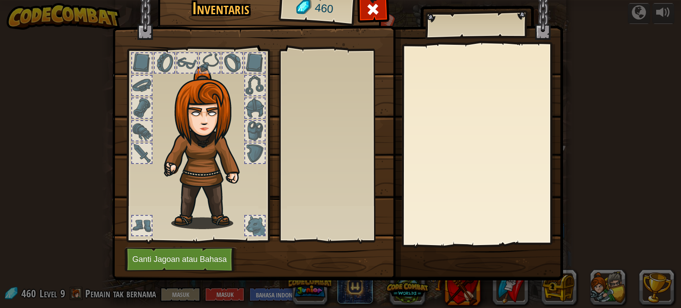
click at [403, 1] on body "powered by Ngarai Berliku (Terkunci) Tantangan: kumpulkan emas terbanyak menggu…" at bounding box center [340, 0] width 681 height 1
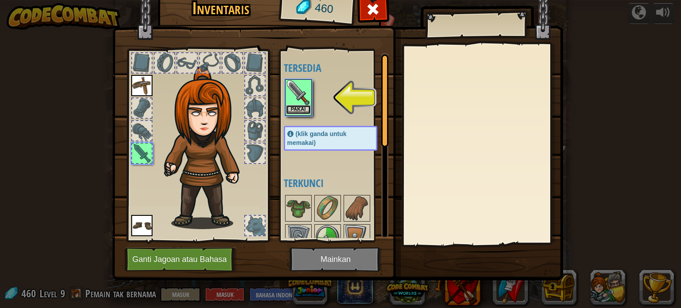
click at [296, 106] on button "Pakai" at bounding box center [298, 109] width 25 height 9
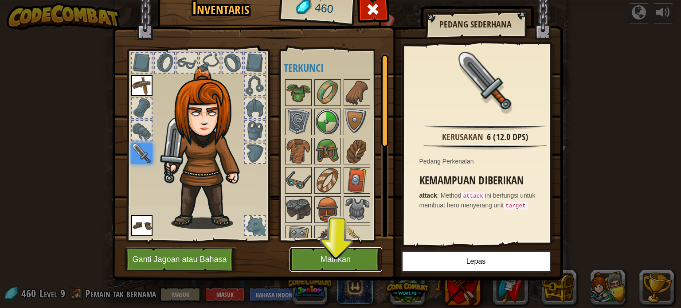
click at [312, 253] on button "Mainkan" at bounding box center [335, 259] width 93 height 24
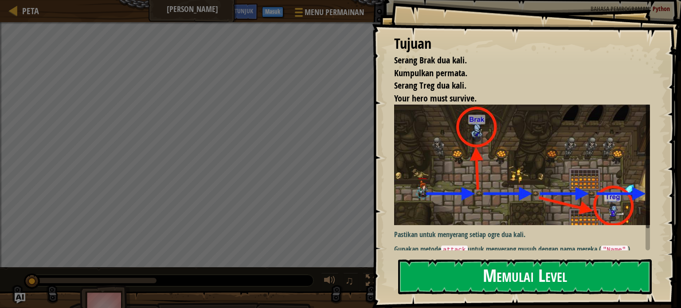
click at [443, 268] on button "Memulai Level" at bounding box center [524, 276] width 253 height 35
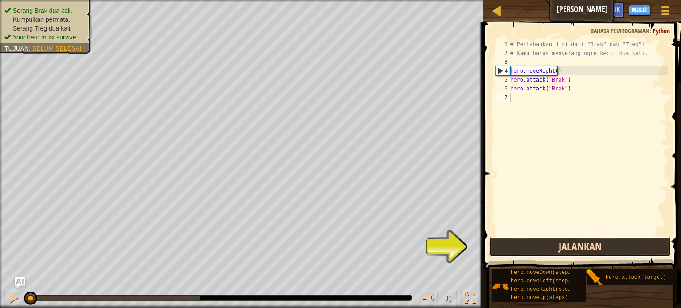
click at [520, 241] on button "Jalankan" at bounding box center [579, 247] width 181 height 20
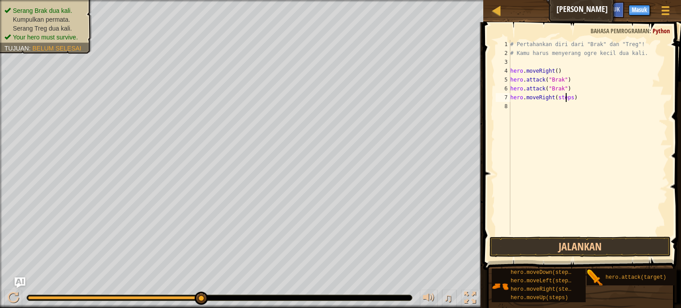
click at [565, 100] on div "# Pertahankan diri dari "Brak" dan "Treg"! # Kamu harus menyerang ogre kecil du…" at bounding box center [587, 146] width 159 height 213
click at [568, 97] on div "# Pertahankan diri dari "Brak" dan "Treg"! # Kamu harus menyerang ogre kecil du…" at bounding box center [587, 146] width 159 height 213
click at [548, 252] on button "Jalankan" at bounding box center [579, 247] width 181 height 20
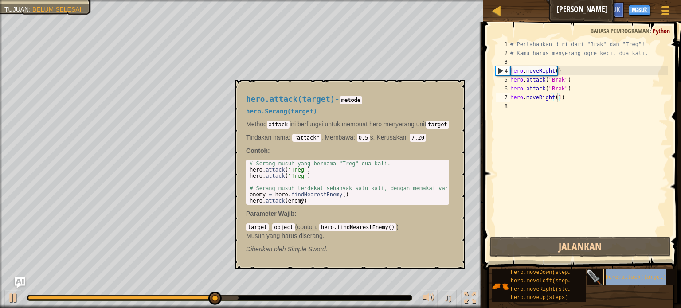
click at [656, 274] on span "hero.attack(target)" at bounding box center [635, 277] width 61 height 6
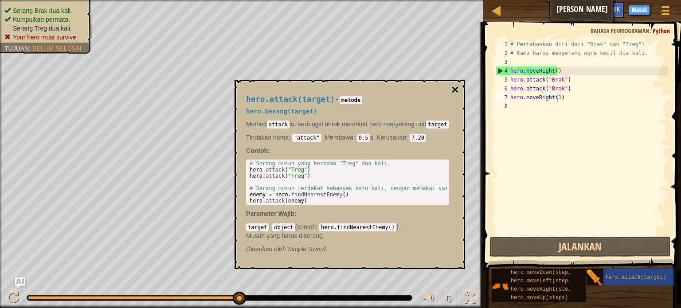
click at [458, 86] on button "×" at bounding box center [454, 90] width 7 height 12
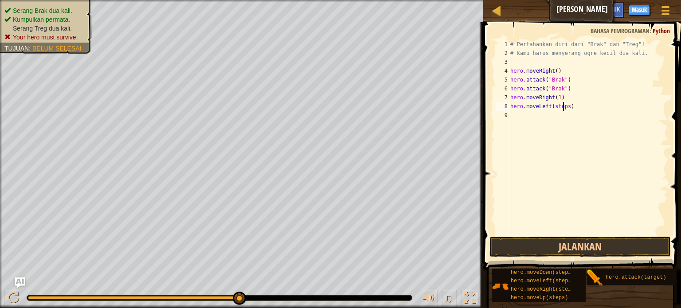
click at [564, 106] on div "# Pertahankan diri dari "Brak" dan "Treg"! # Kamu harus menyerang ogre kecil du…" at bounding box center [587, 146] width 159 height 213
click at [509, 244] on button "Jalankan" at bounding box center [579, 247] width 181 height 20
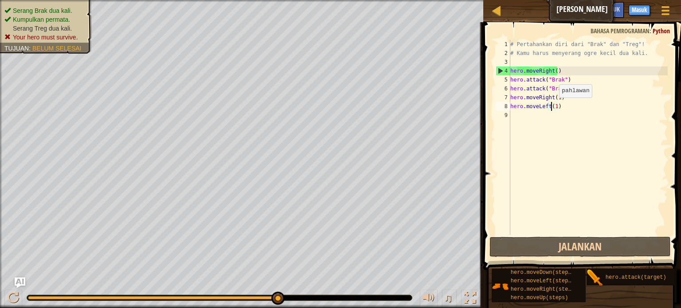
click at [551, 106] on div "# Pertahankan diri dari "Brak" dan "Treg"! # Kamu harus menyerang ogre kecil du…" at bounding box center [587, 146] width 159 height 213
click at [557, 108] on div "# Pertahankan diri dari "Brak" dan "Treg"! # Kamu harus menyerang ogre kecil du…" at bounding box center [587, 146] width 159 height 213
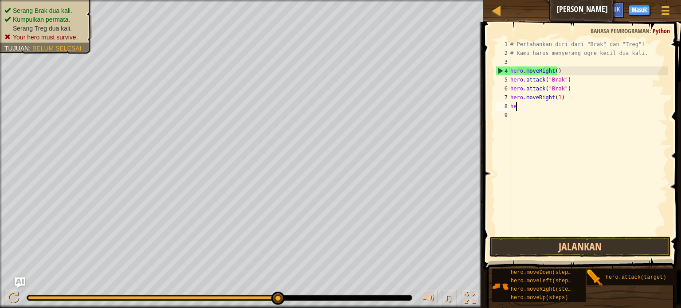
scroll to position [4, 0]
type textarea "h"
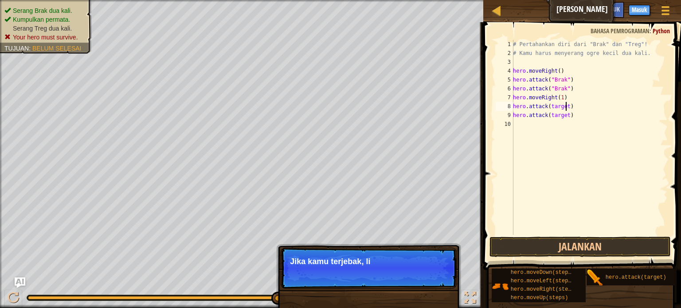
click at [565, 106] on div "# Pertahankan diri dari "Brak" dan "Treg"! # Kamu harus menyerang ogre kecil du…" at bounding box center [589, 146] width 156 height 213
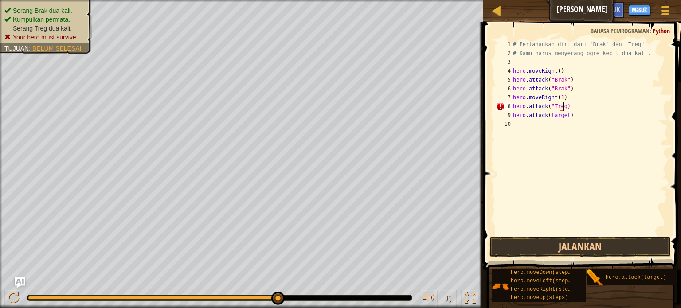
scroll to position [4, 4]
click at [564, 115] on div "# Pertahankan diri dari "Brak" dan "Treg"! # Kamu harus menyerang ogre kecil du…" at bounding box center [589, 146] width 156 height 213
type textarea "hero.attack(Treg")"
click at [589, 253] on button "Jalankan" at bounding box center [579, 247] width 181 height 20
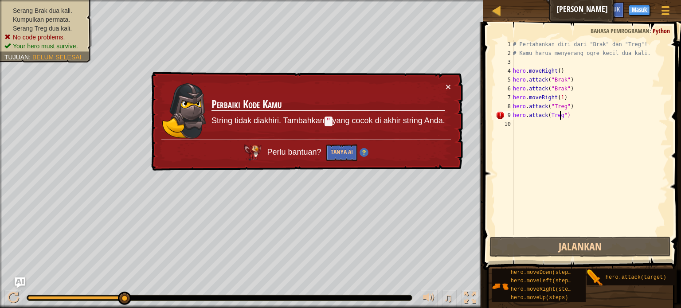
click at [560, 112] on div "# Pertahankan diri dari "Brak" dan "Treg"! # Kamu harus menyerang ogre kecil du…" at bounding box center [589, 146] width 156 height 213
click at [448, 85] on button "×" at bounding box center [447, 86] width 5 height 9
